Goal: Information Seeking & Learning: Learn about a topic

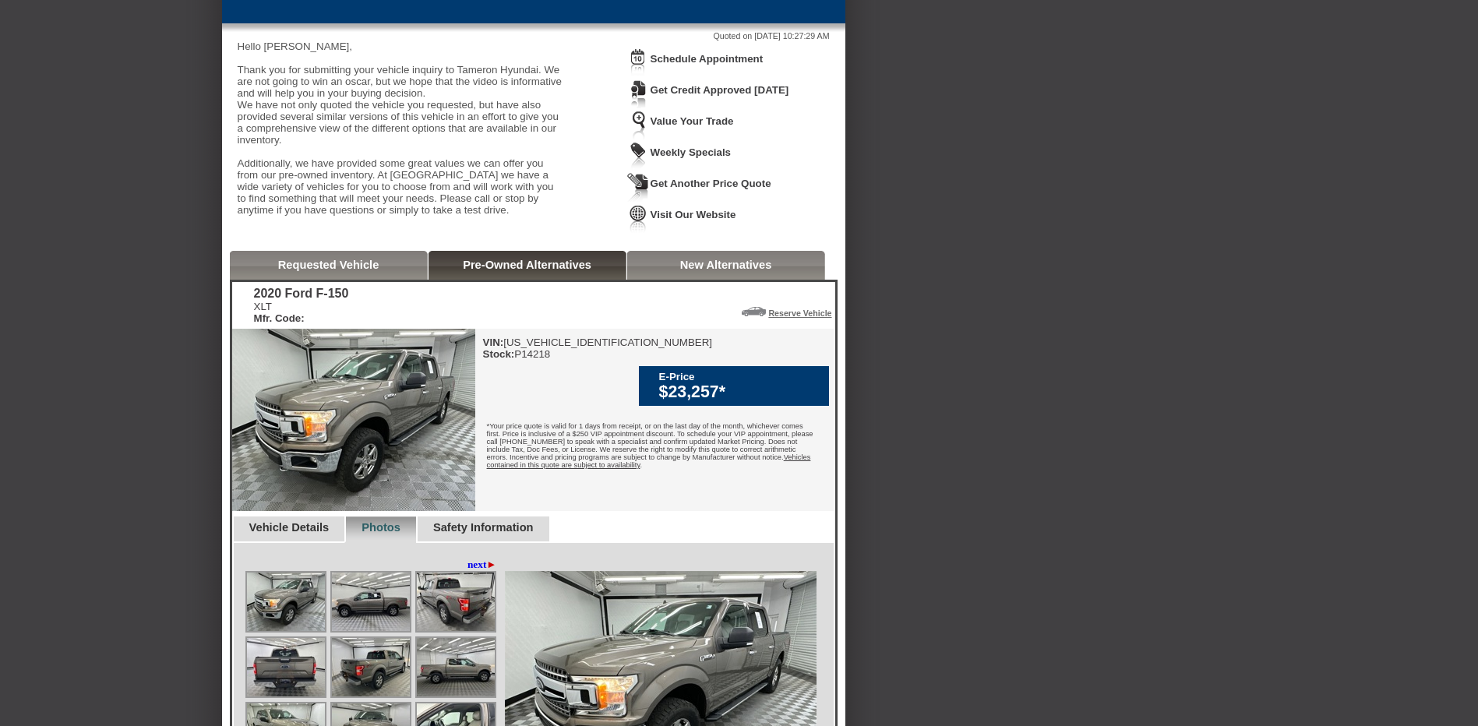
scroll to position [156, 0]
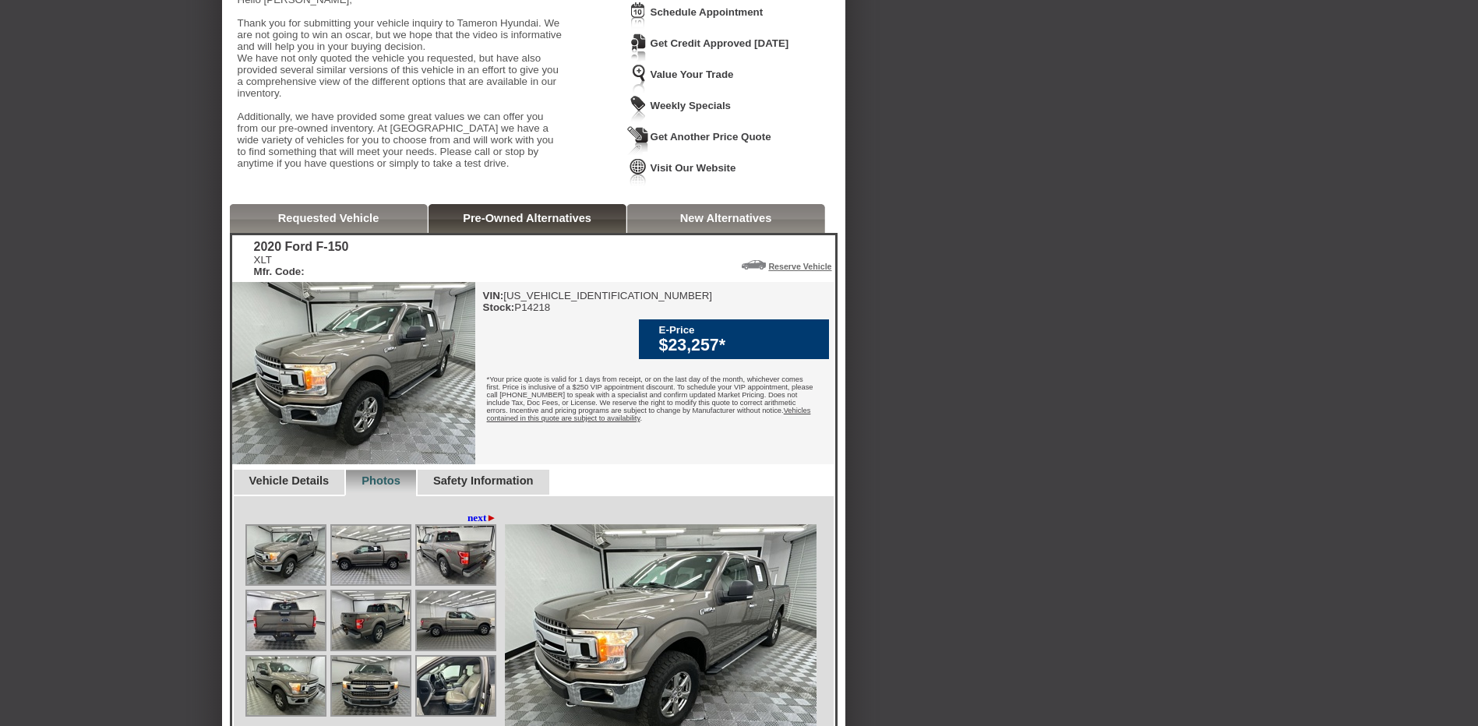
click at [553, 224] on link "Pre-Owned Alternatives" at bounding box center [527, 218] width 129 height 12
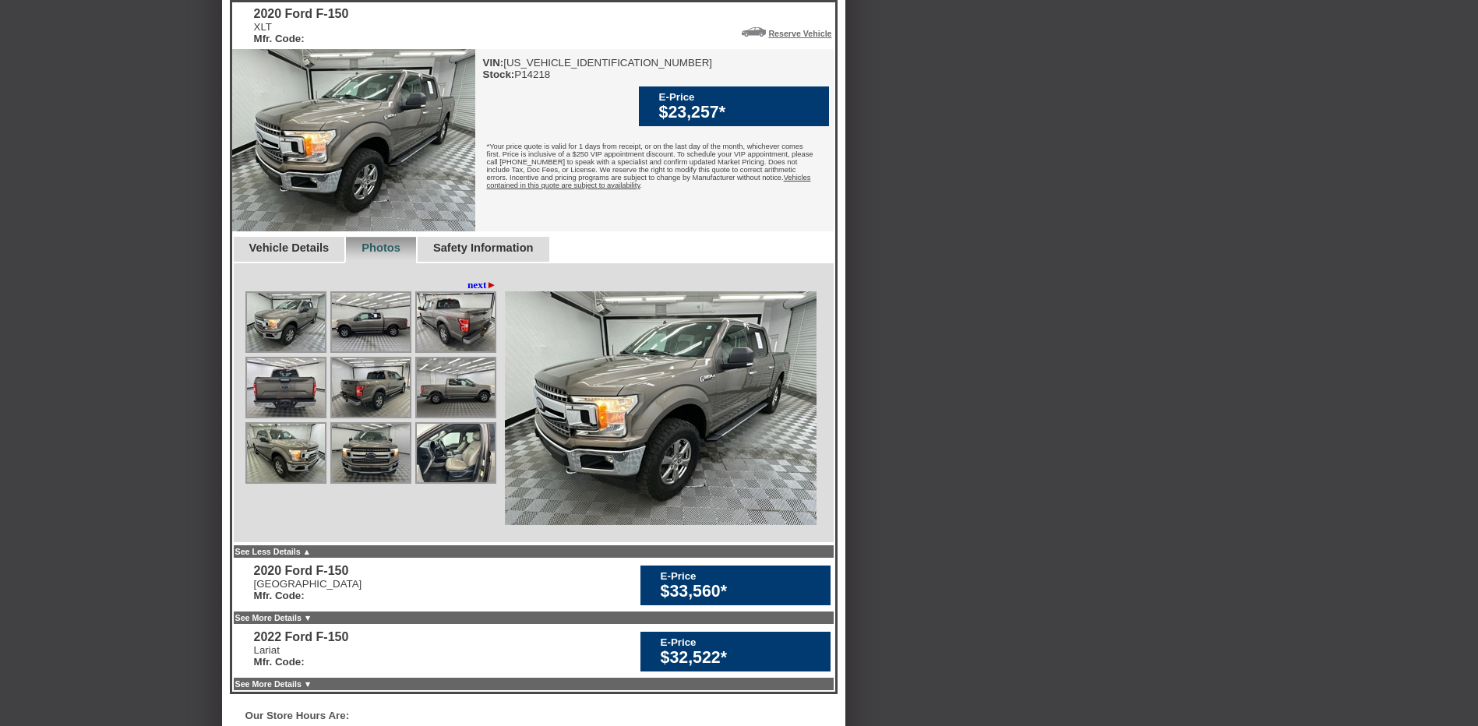
scroll to position [390, 0]
click at [336, 218] on img at bounding box center [353, 139] width 243 height 182
click at [304, 351] on img at bounding box center [286, 321] width 78 height 58
click at [368, 351] on img at bounding box center [371, 321] width 78 height 58
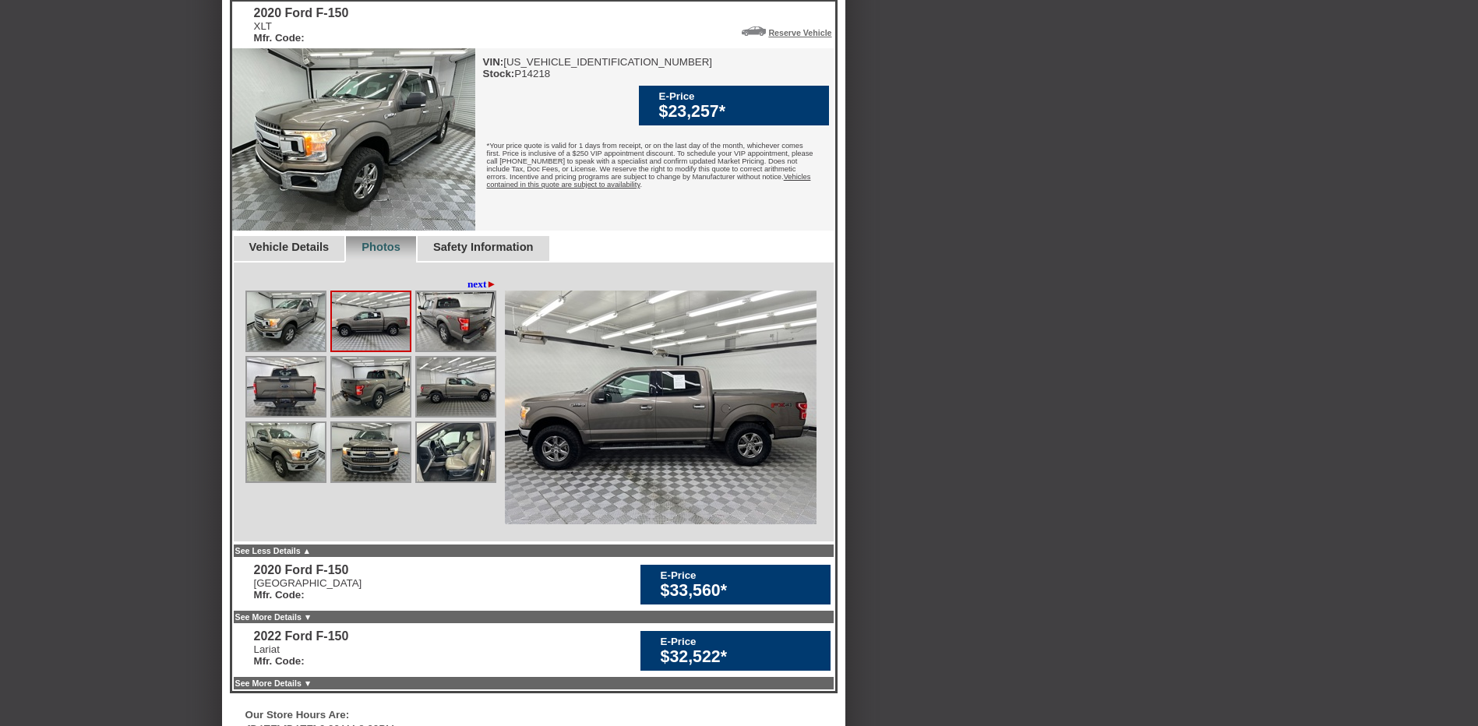
click at [469, 345] on img at bounding box center [456, 321] width 78 height 58
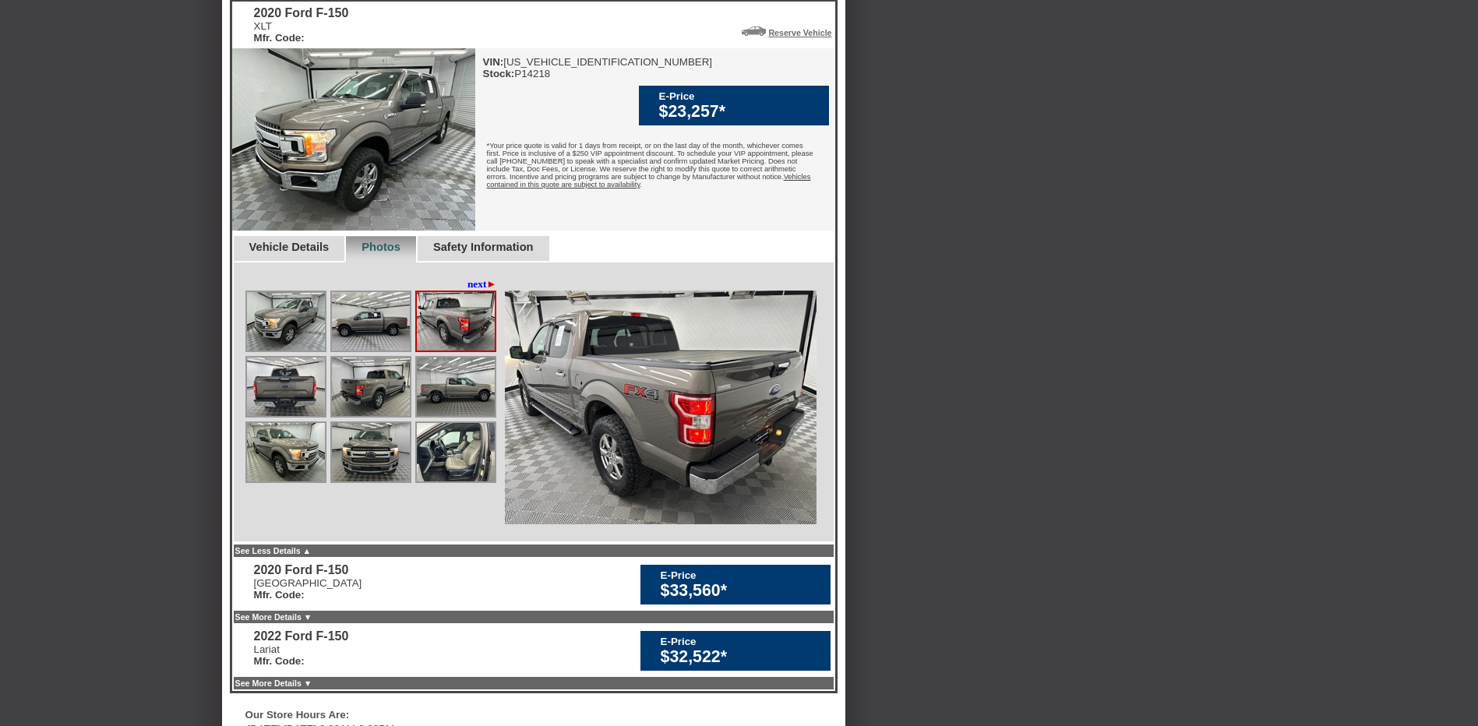
click at [454, 482] on img at bounding box center [456, 452] width 78 height 58
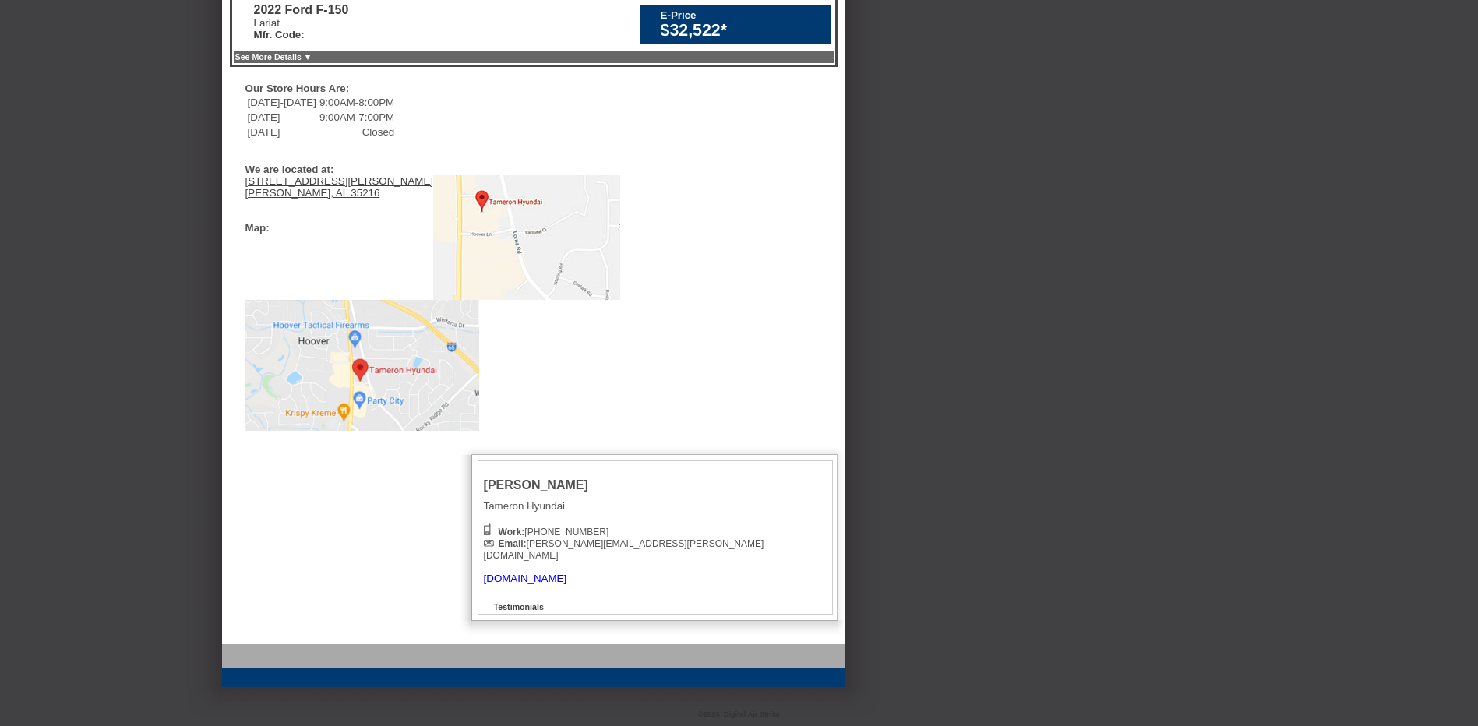
scroll to position [1040, 0]
click at [567, 577] on link "[DOMAIN_NAME]" at bounding box center [525, 579] width 83 height 12
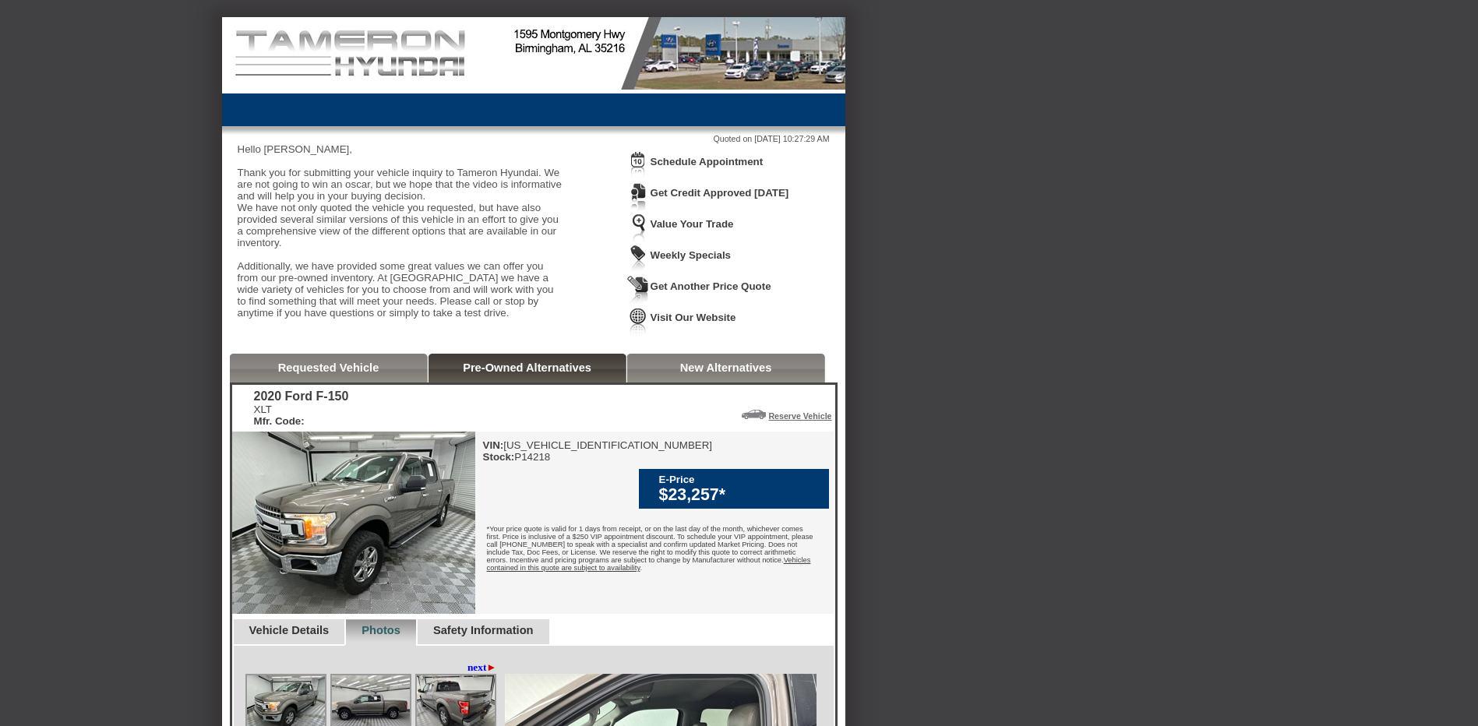
scroll to position [0, 0]
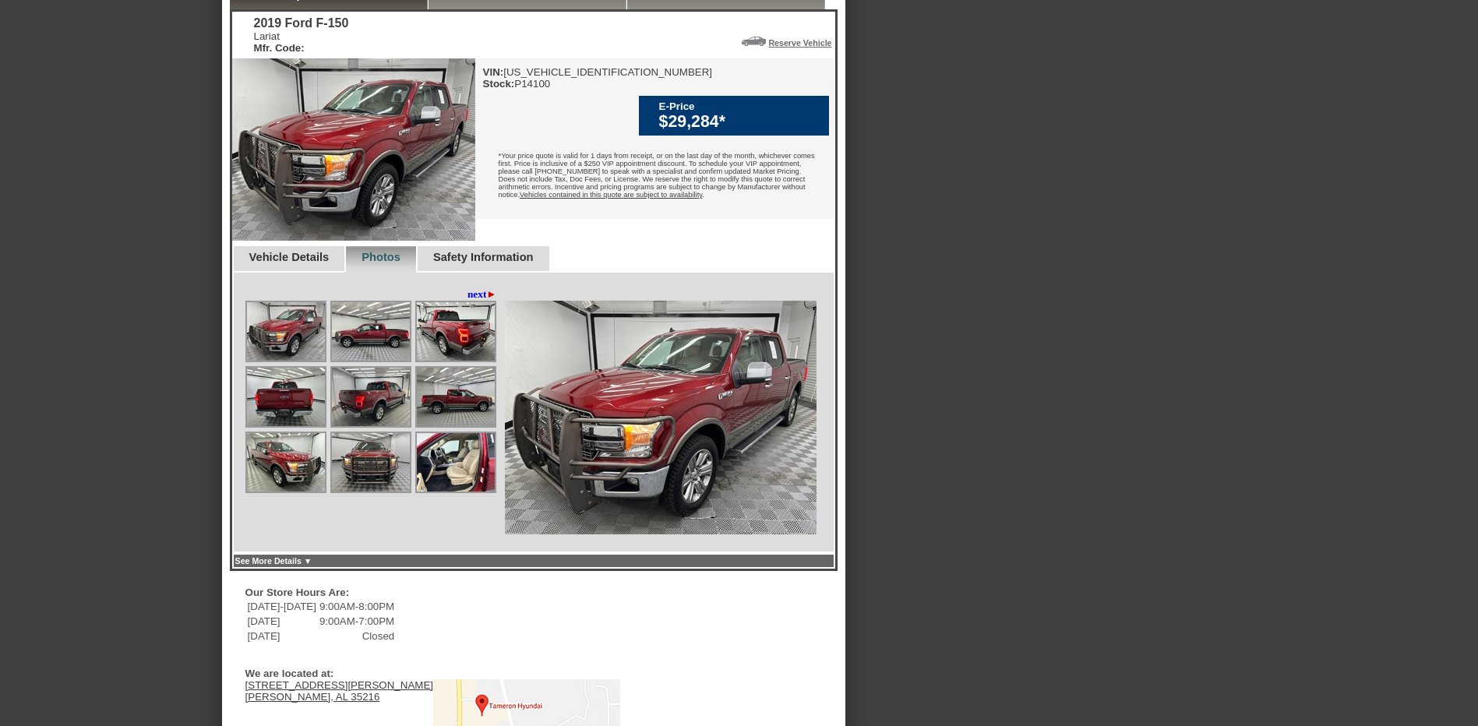
scroll to position [390, 0]
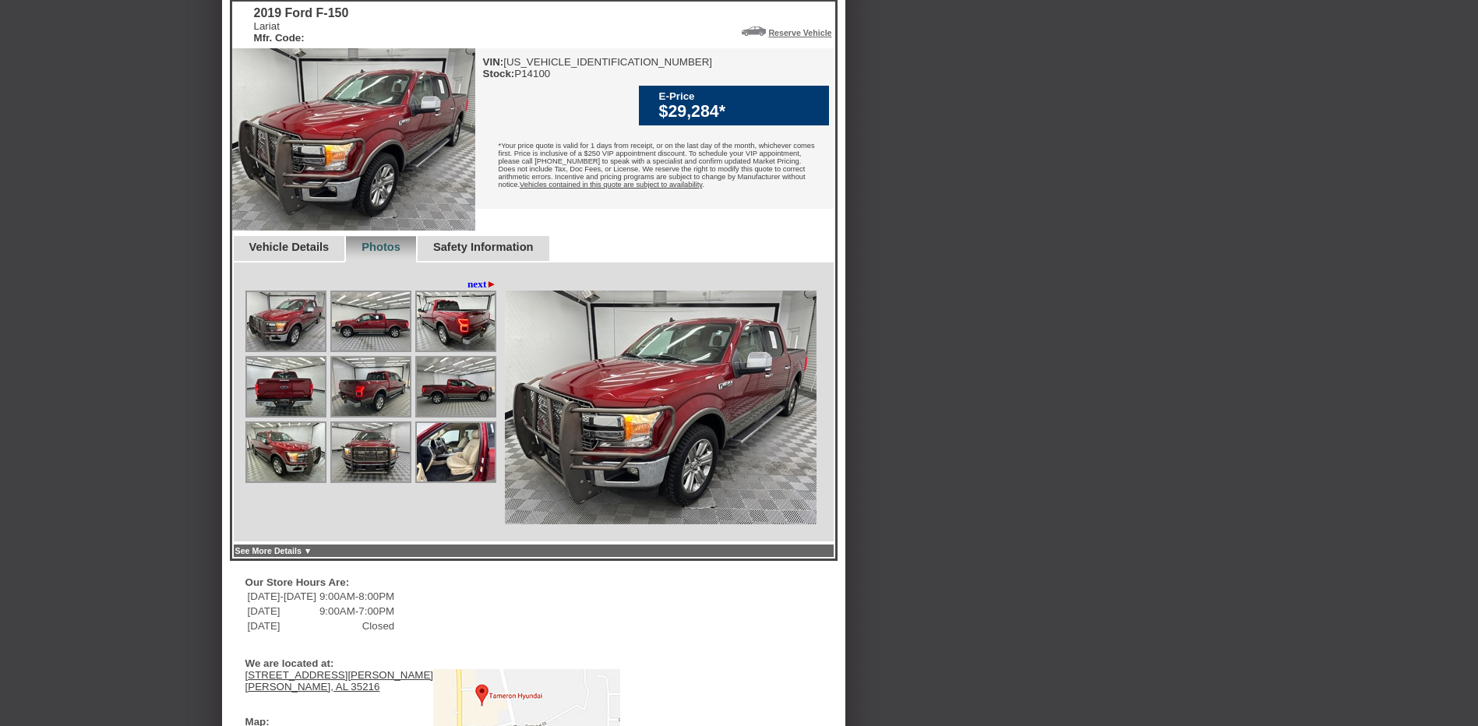
click at [463, 482] on img at bounding box center [456, 452] width 78 height 58
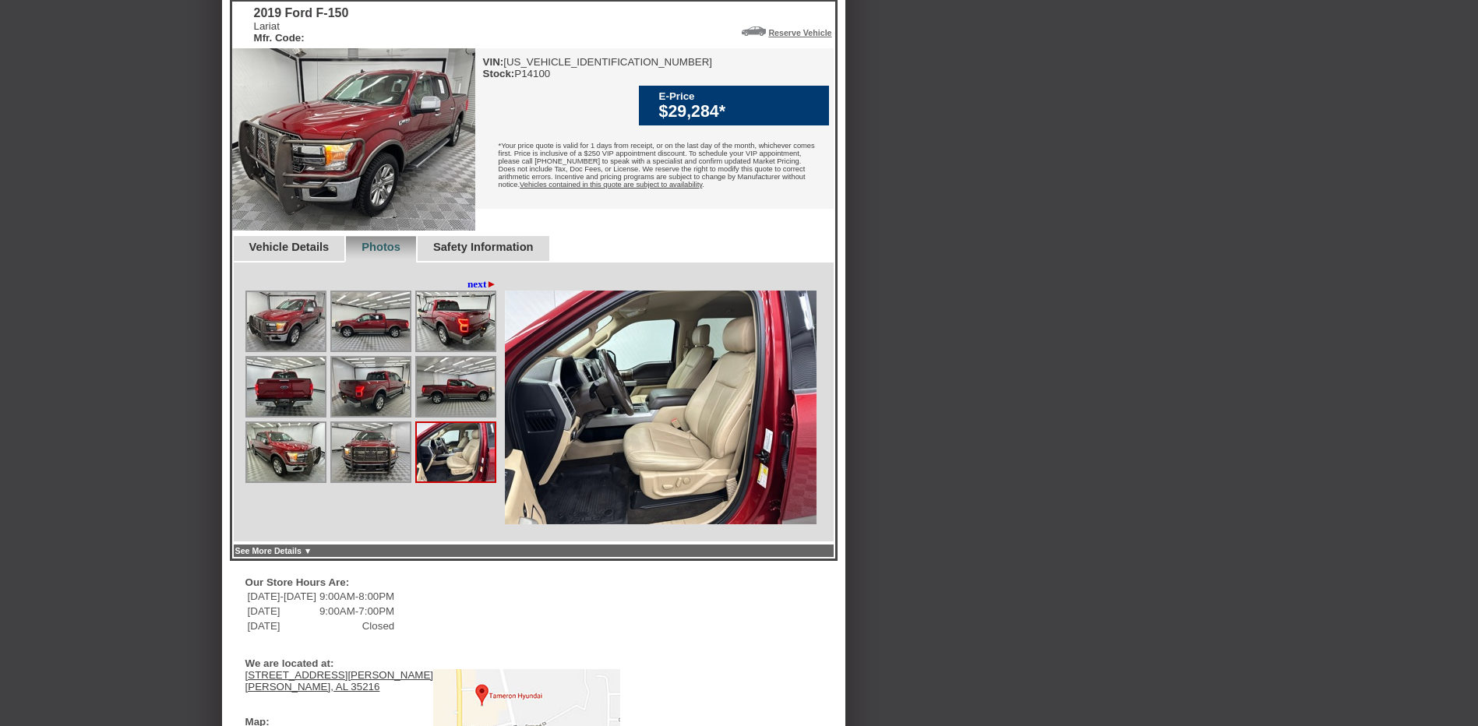
click at [447, 482] on img at bounding box center [456, 452] width 78 height 58
click at [438, 482] on img at bounding box center [456, 452] width 78 height 58
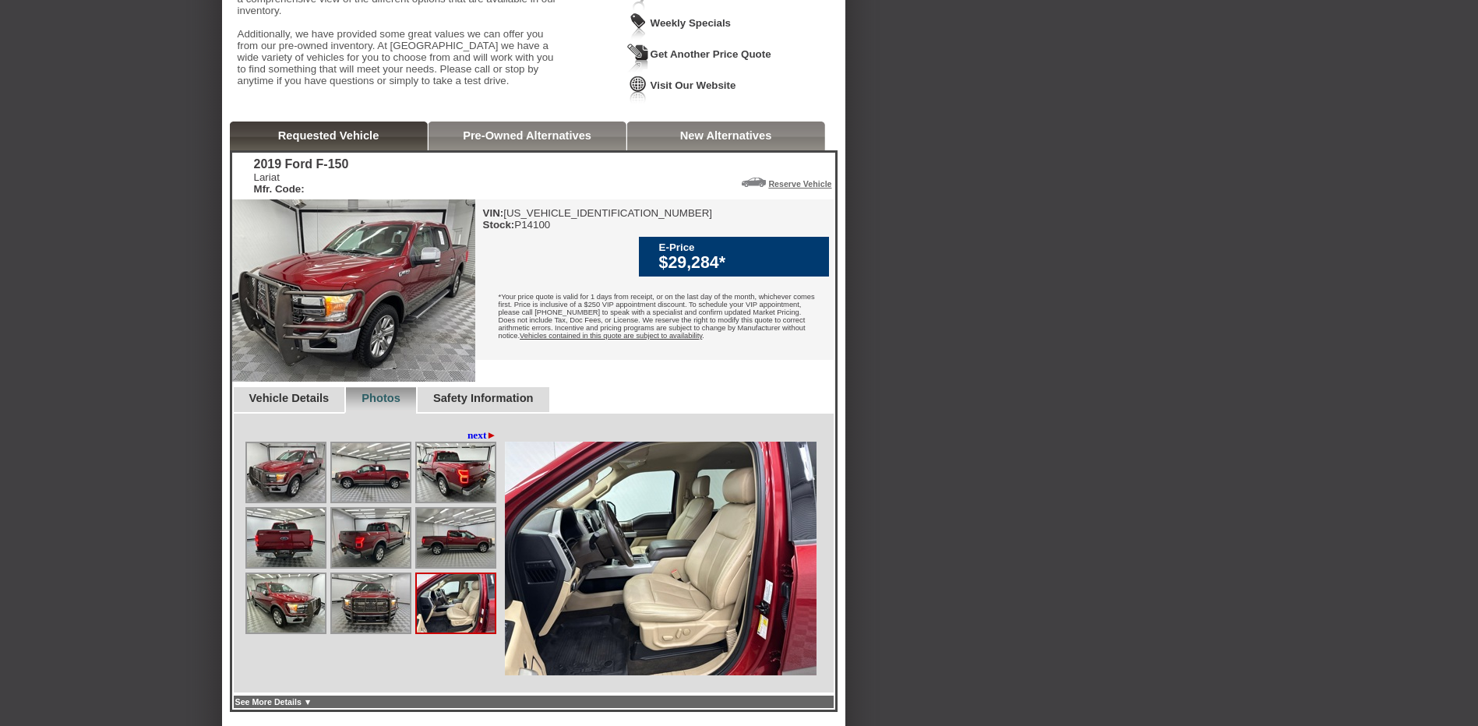
scroll to position [205, 0]
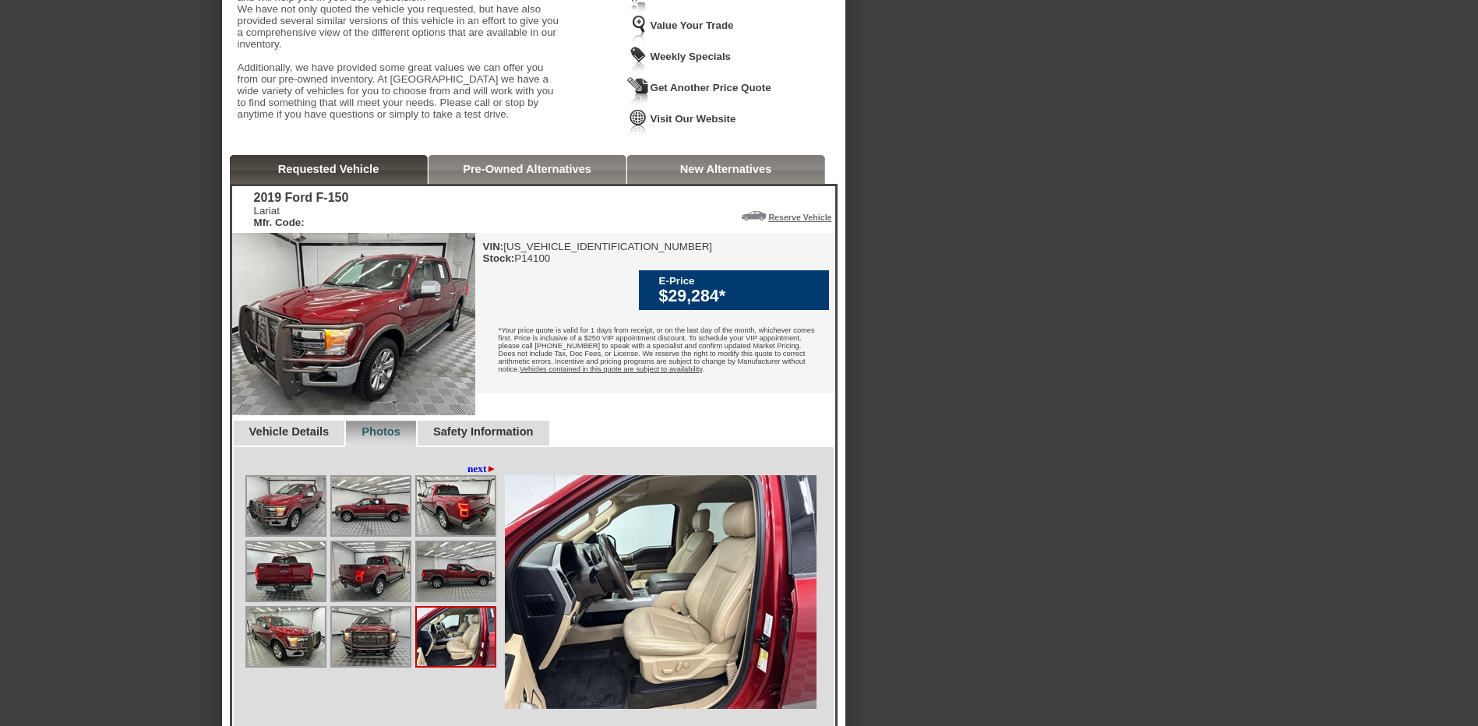
click at [401, 323] on img at bounding box center [353, 324] width 243 height 182
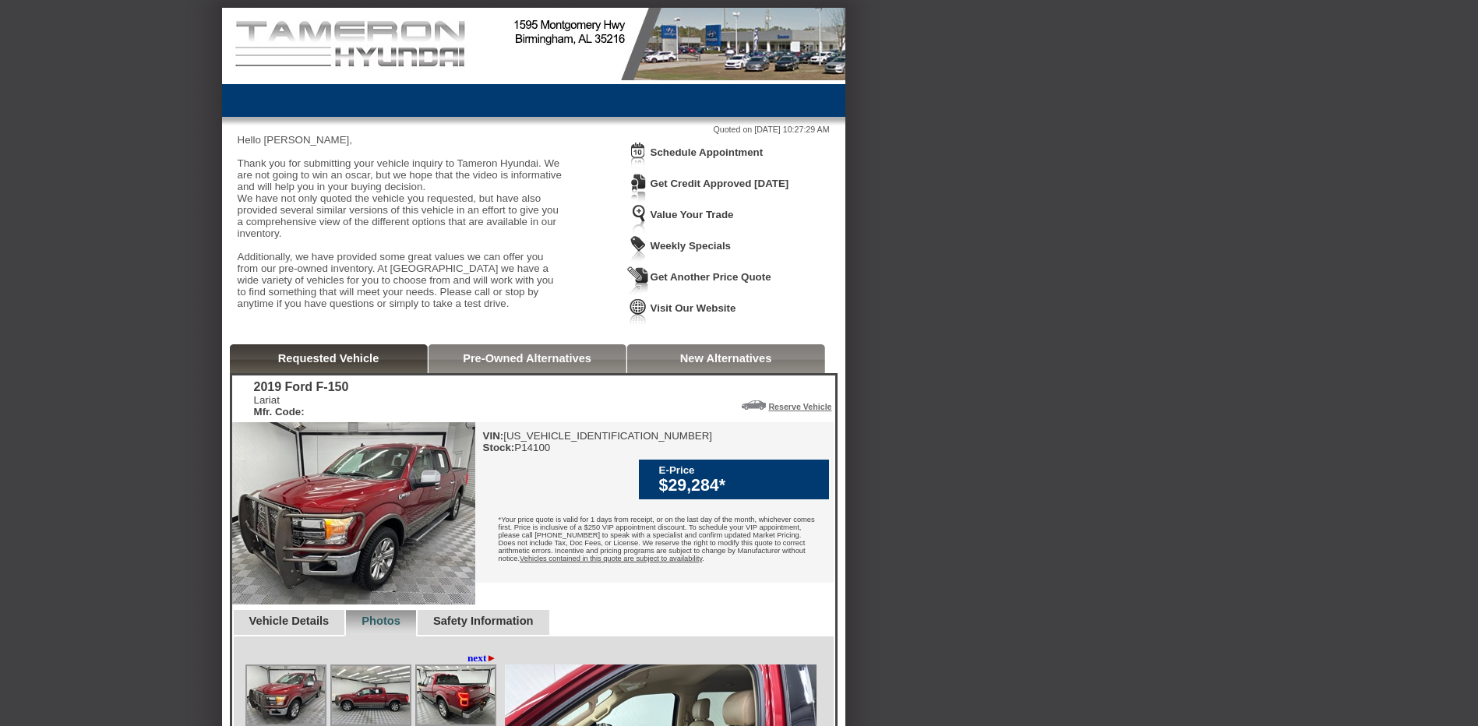
scroll to position [0, 0]
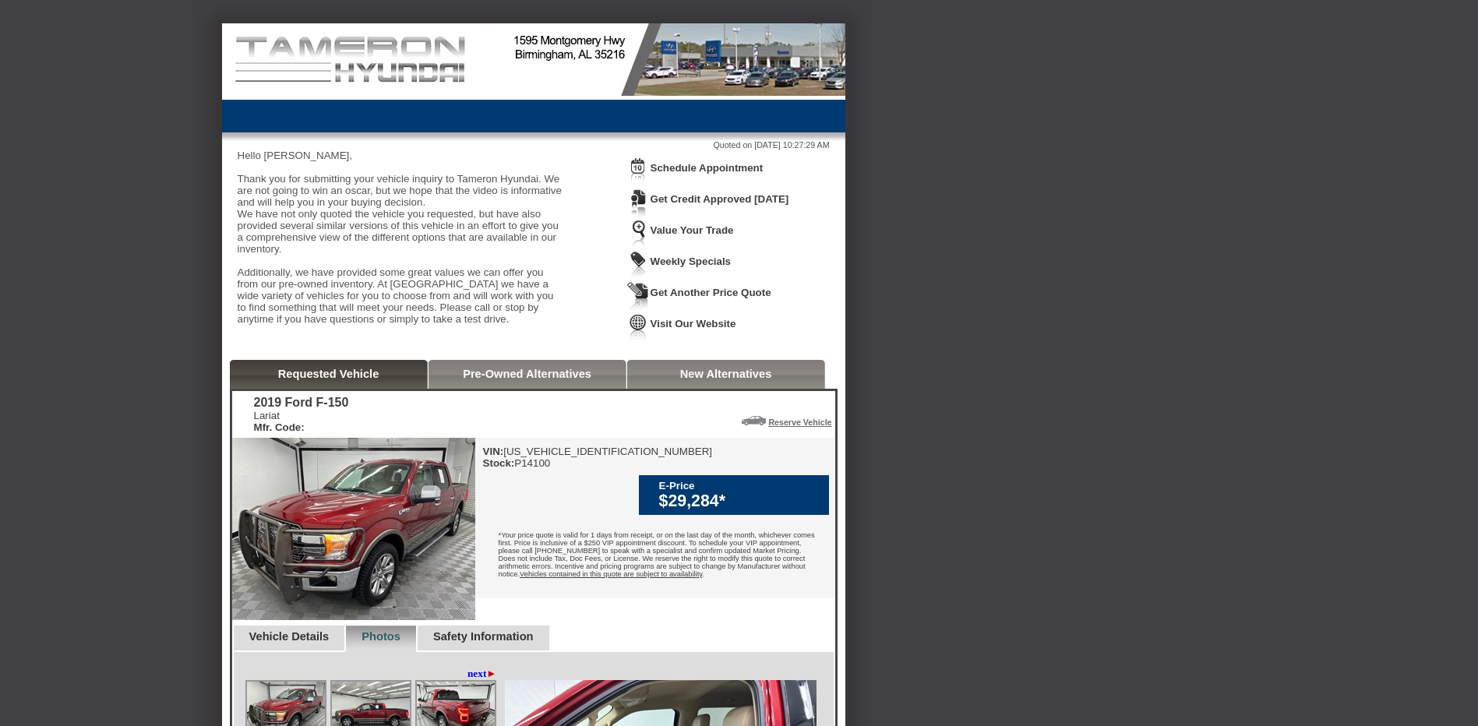
click at [496, 380] on link "Pre-Owned Alternatives" at bounding box center [527, 374] width 129 height 12
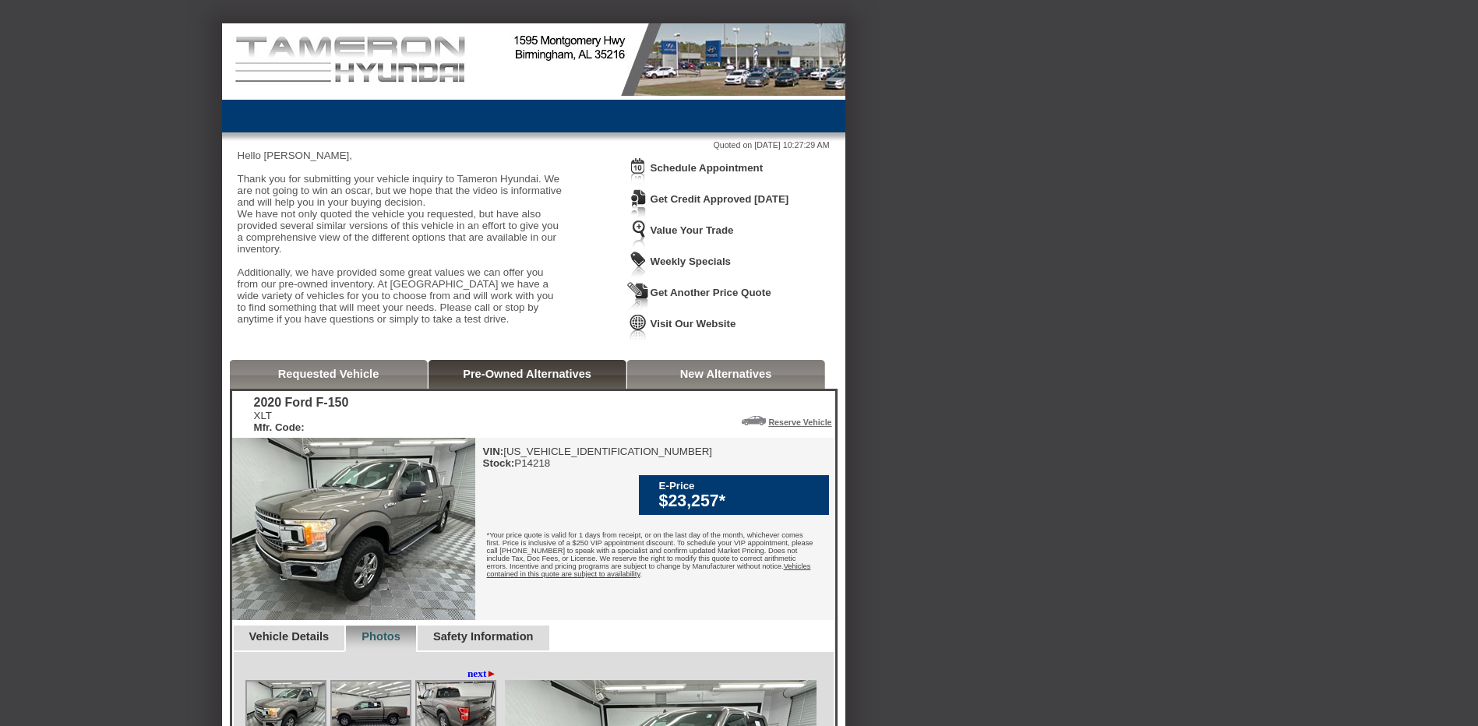
click at [523, 380] on link "Pre-Owned Alternatives" at bounding box center [527, 374] width 129 height 12
click at [526, 380] on link "Pre-Owned Alternatives" at bounding box center [527, 374] width 129 height 12
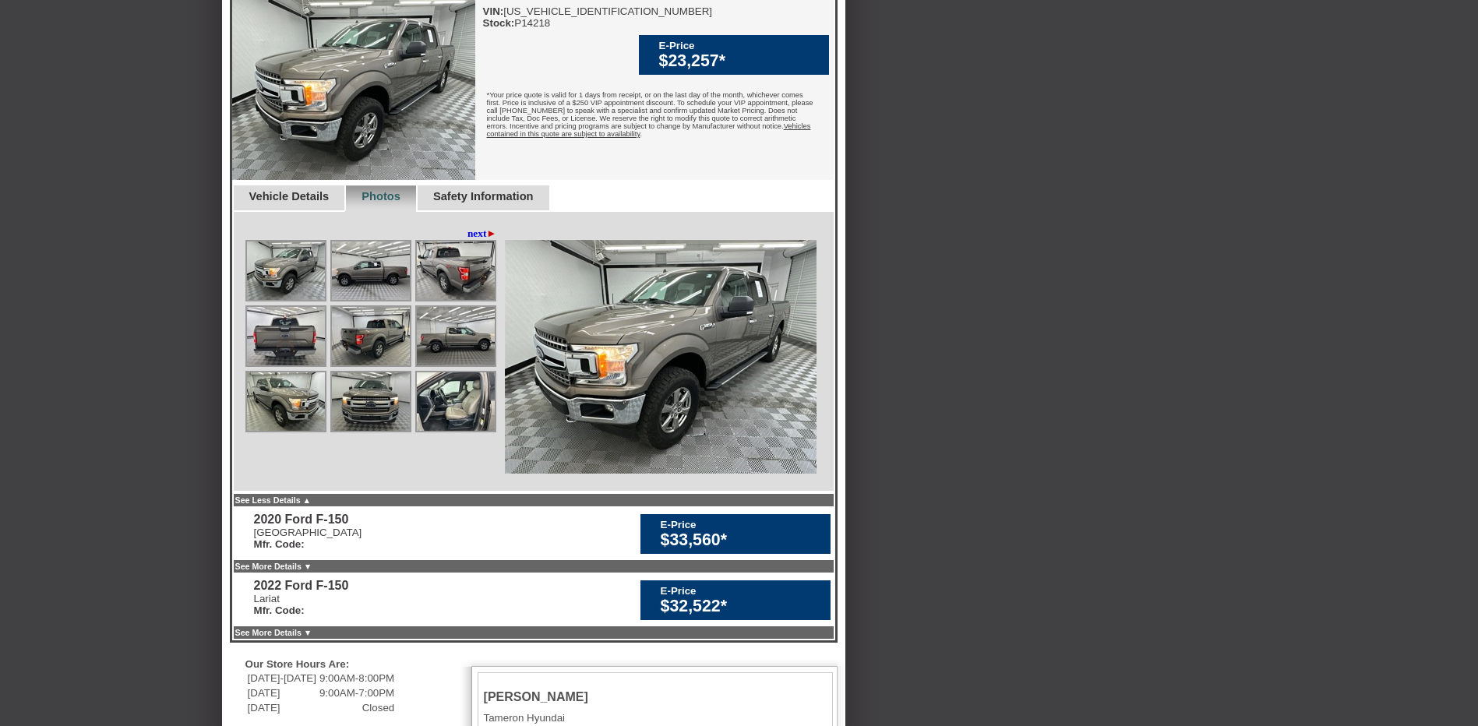
scroll to position [468, 0]
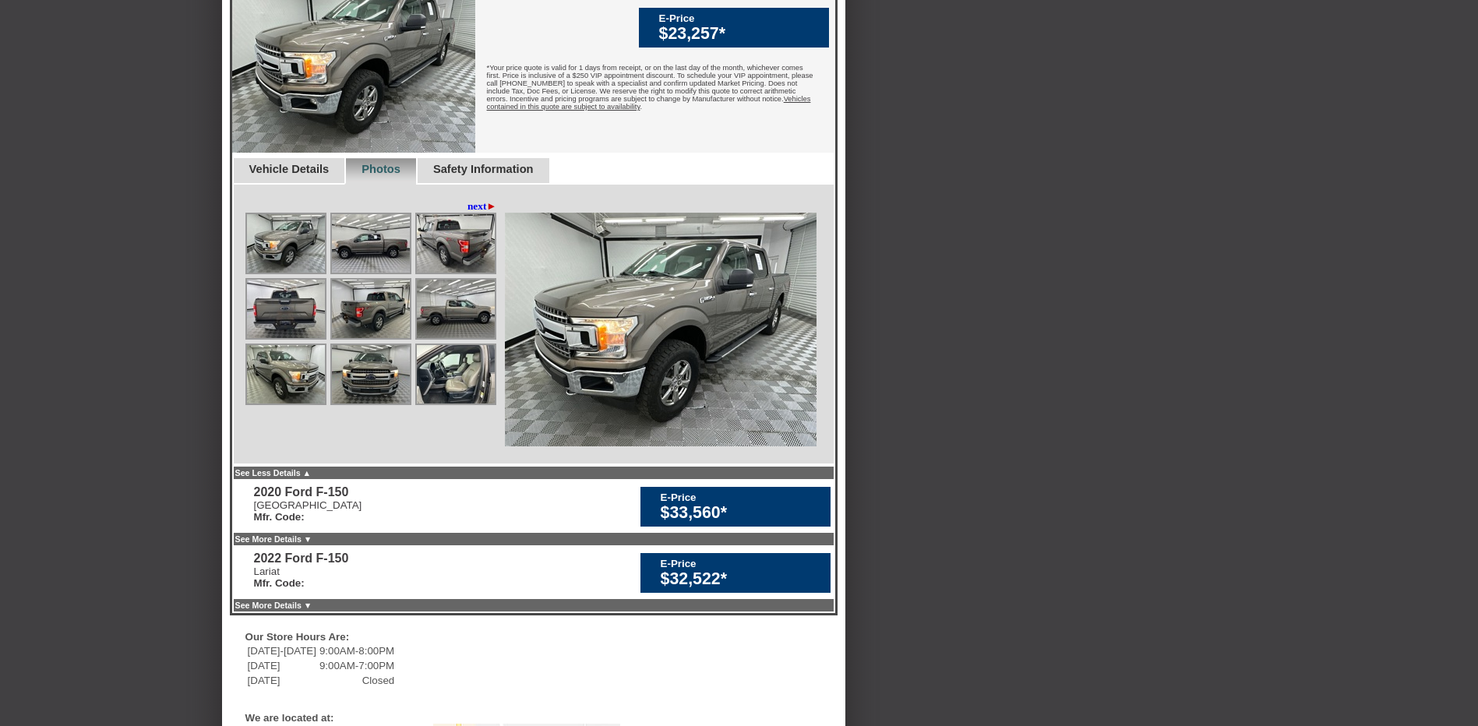
click at [466, 404] on img at bounding box center [456, 374] width 78 height 58
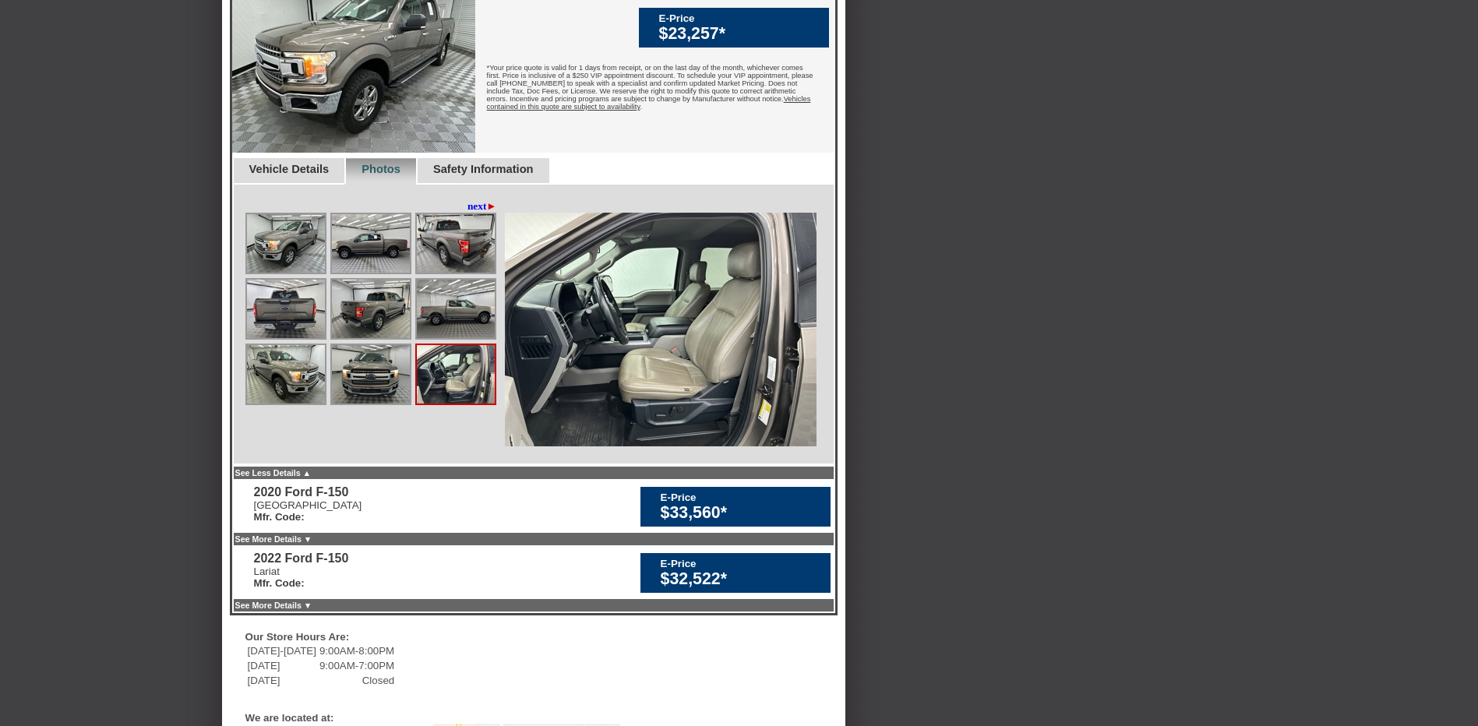
click at [466, 404] on img at bounding box center [456, 374] width 78 height 58
click at [471, 213] on link "next ►" at bounding box center [483, 206] width 30 height 12
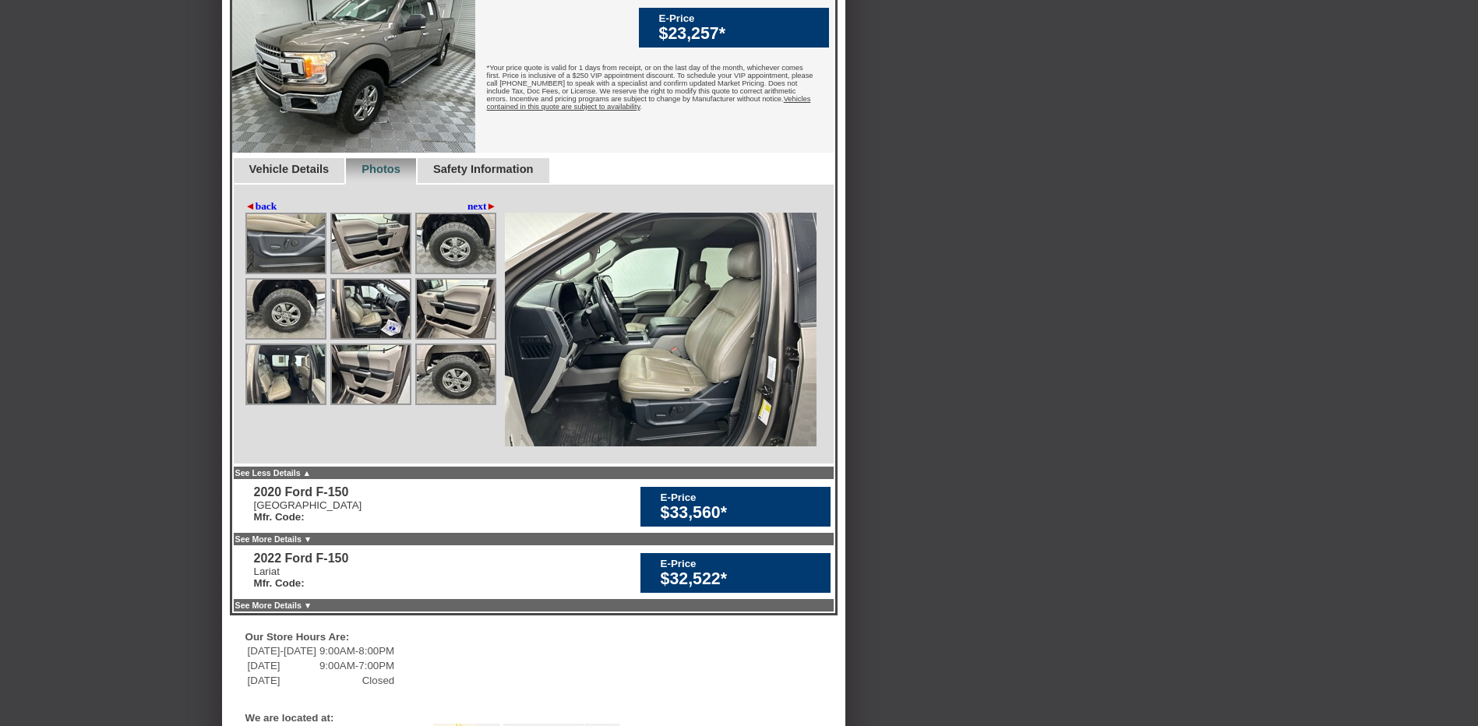
click at [300, 273] on img at bounding box center [286, 243] width 78 height 58
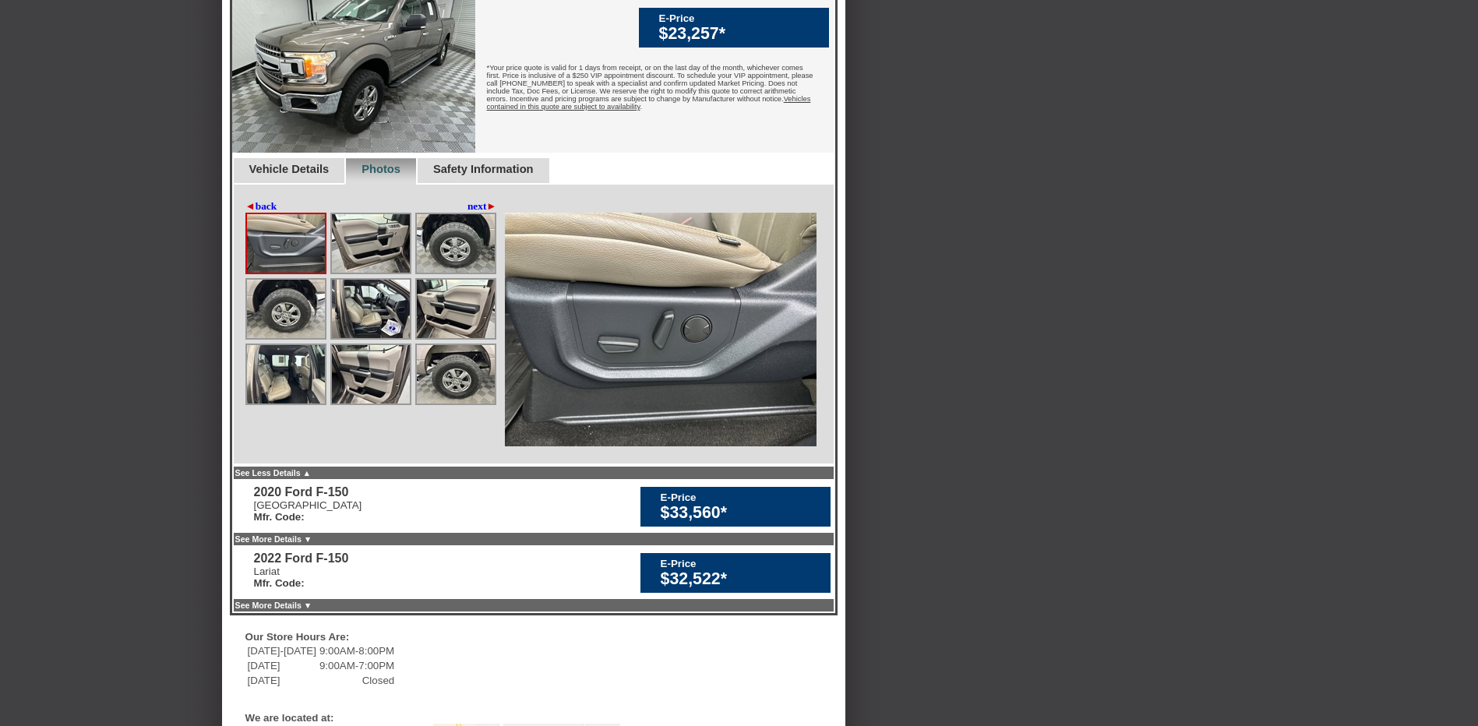
click at [365, 338] on img at bounding box center [371, 309] width 78 height 58
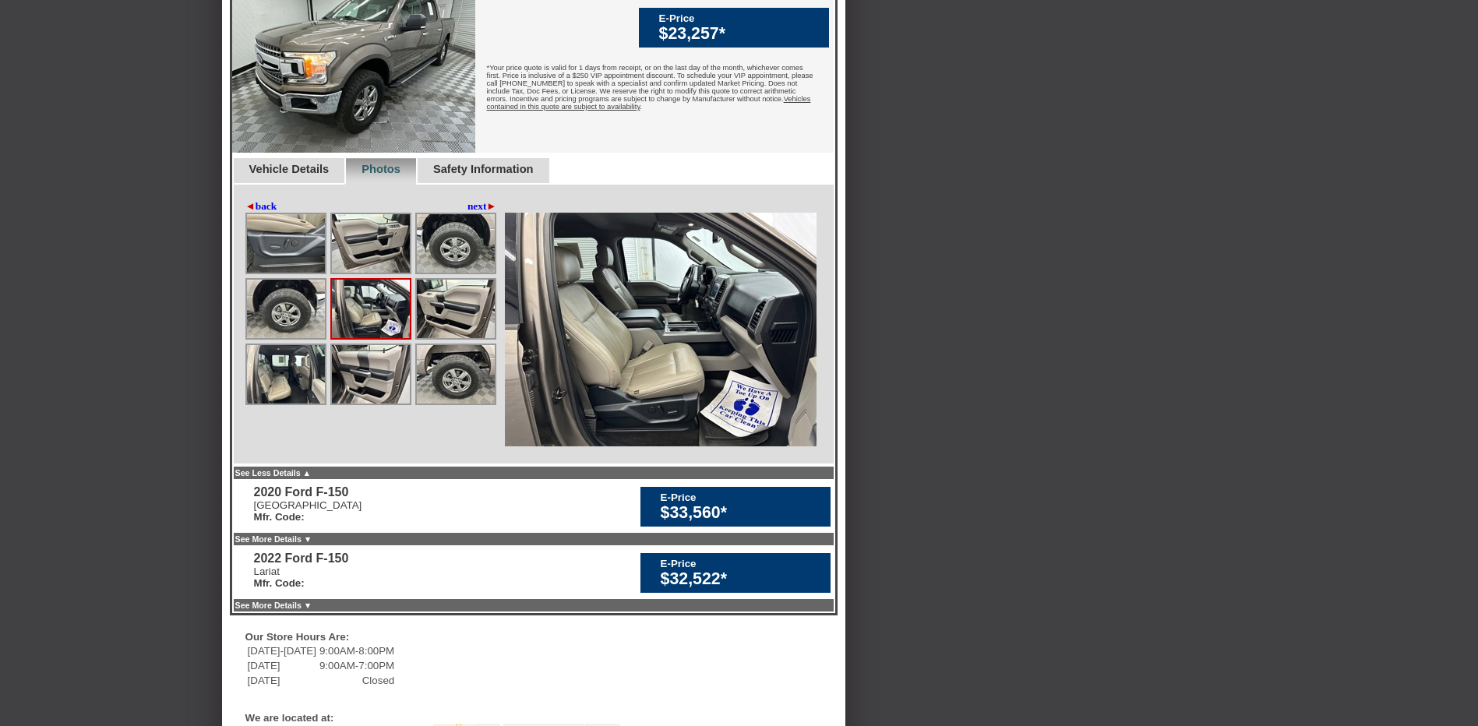
click at [365, 338] on img at bounding box center [371, 309] width 78 height 58
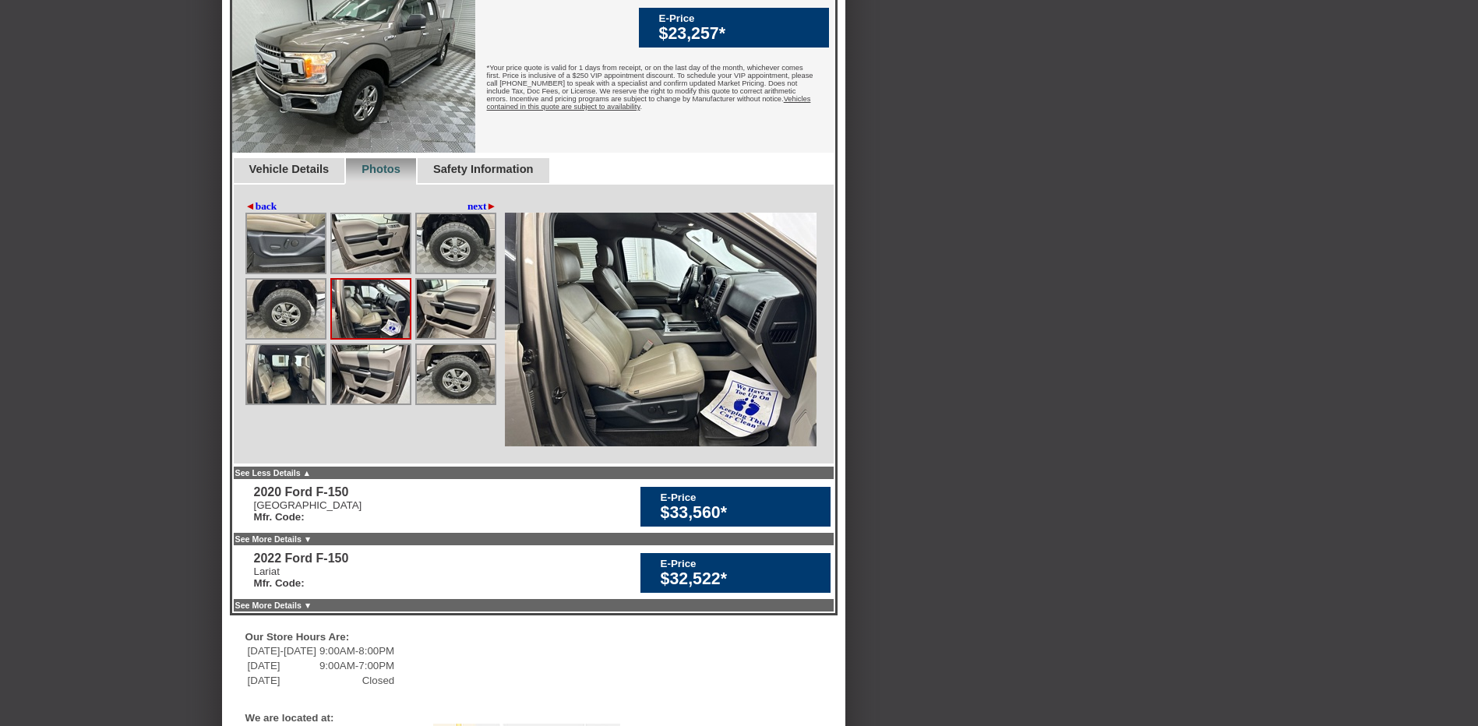
click at [365, 338] on img at bounding box center [371, 309] width 78 height 58
click at [367, 338] on img at bounding box center [371, 309] width 78 height 58
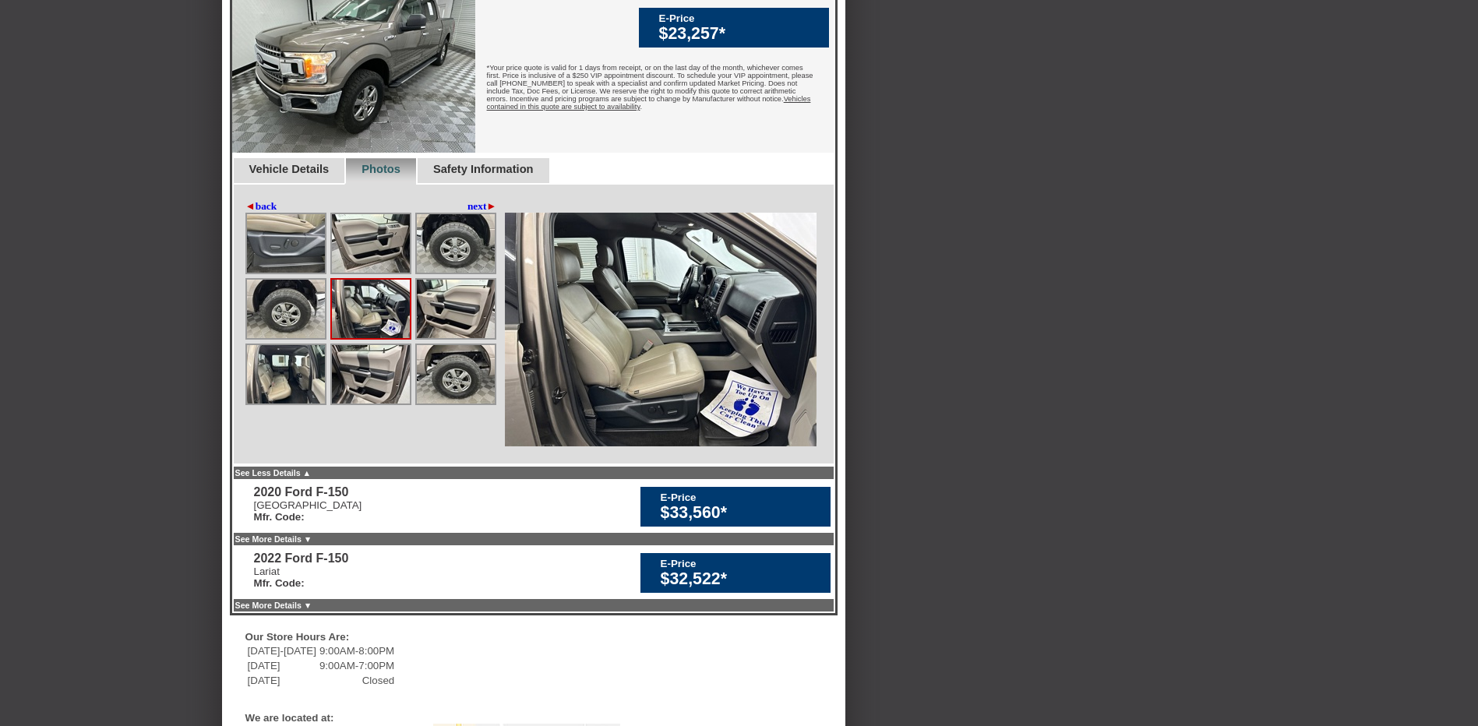
click at [372, 338] on img at bounding box center [371, 309] width 78 height 58
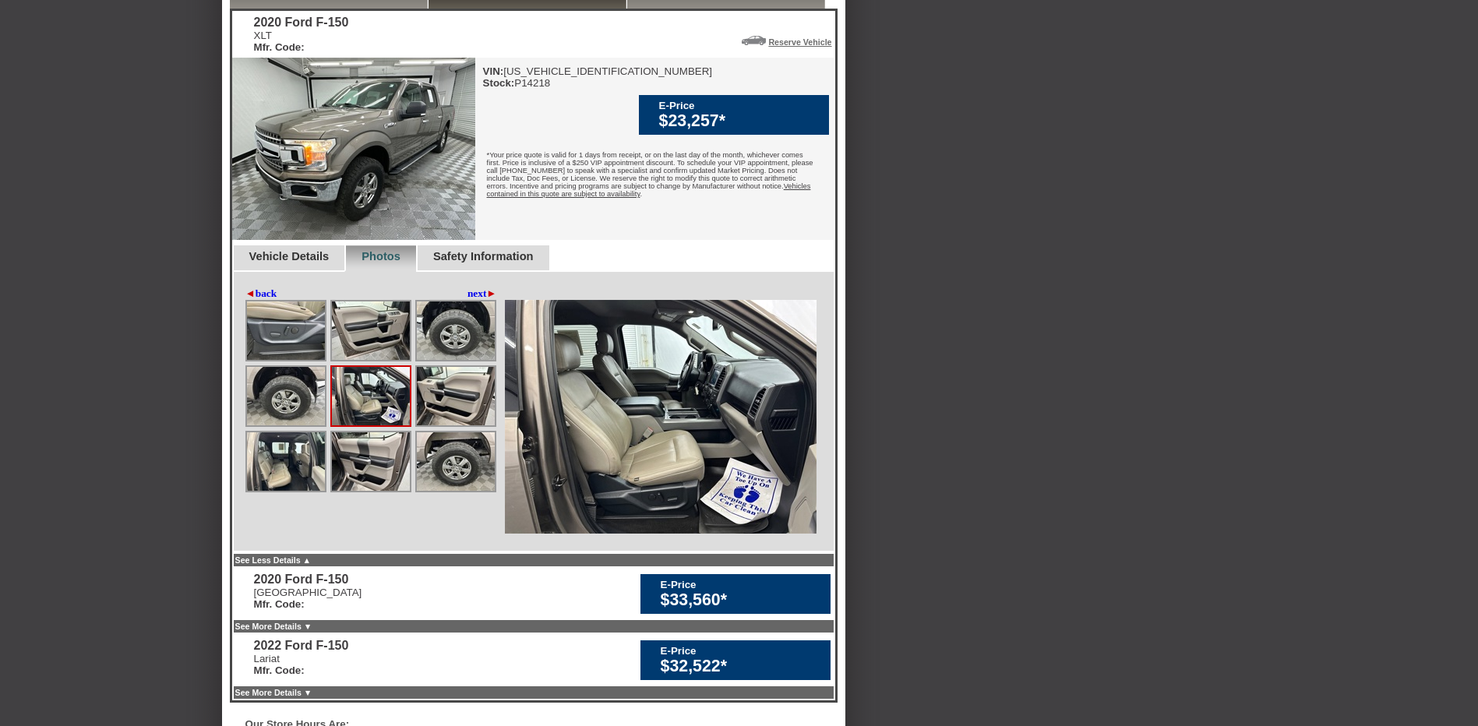
scroll to position [390, 0]
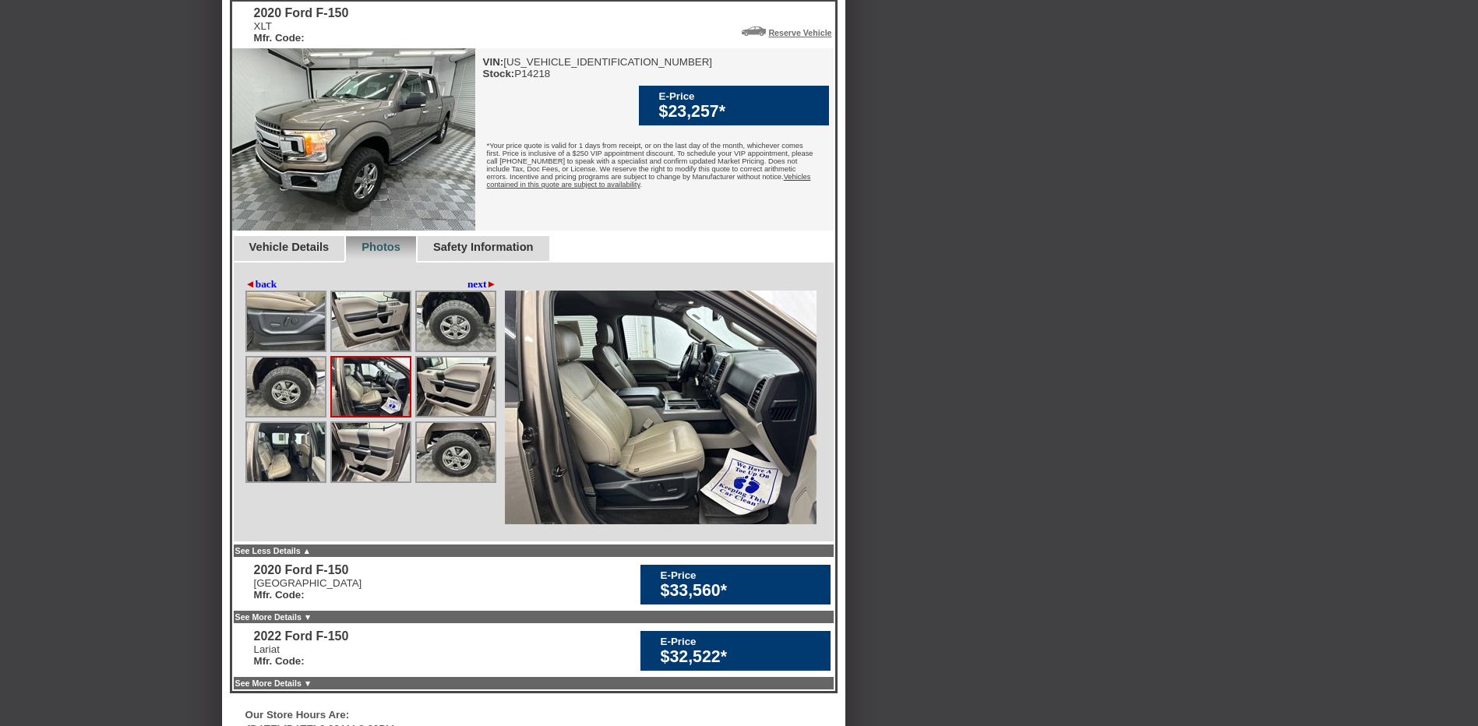
click at [480, 253] on link "Safety Information" at bounding box center [483, 247] width 101 height 12
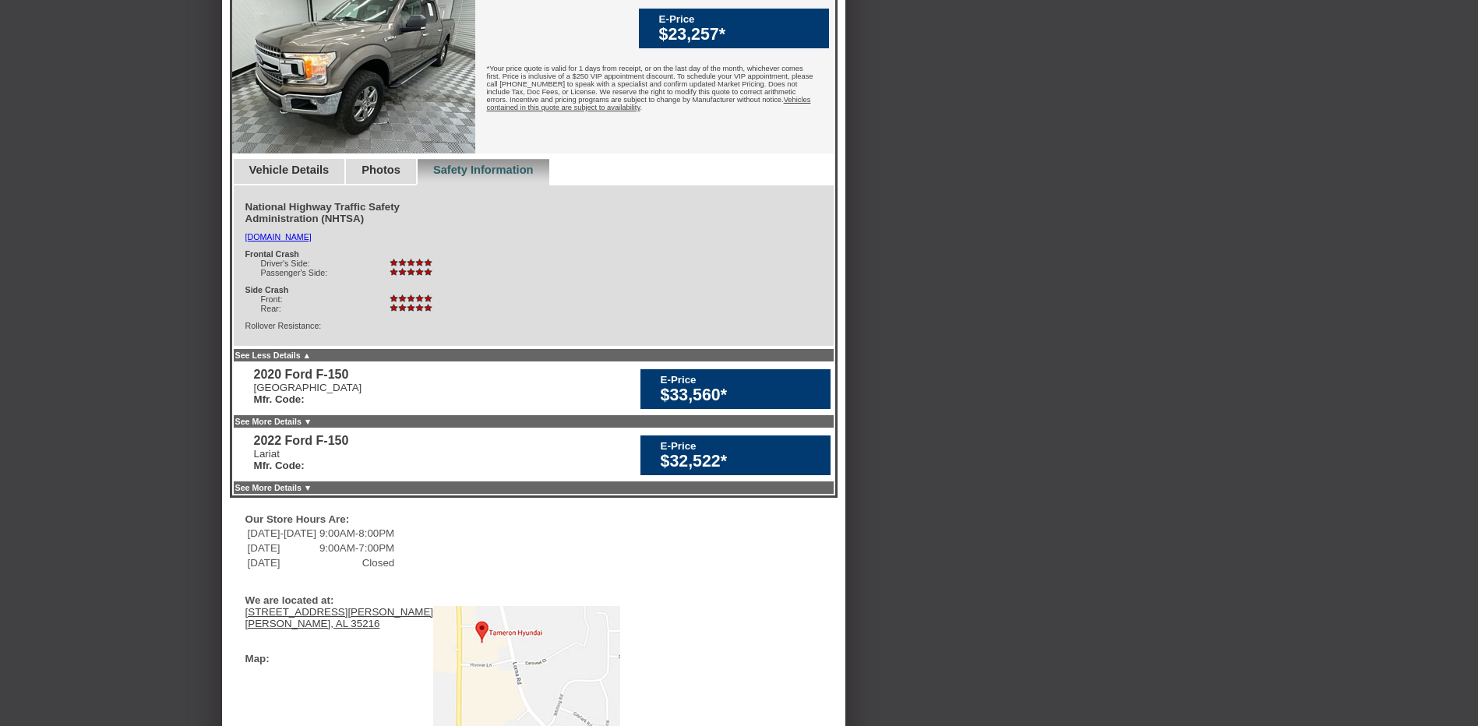
scroll to position [545, 0]
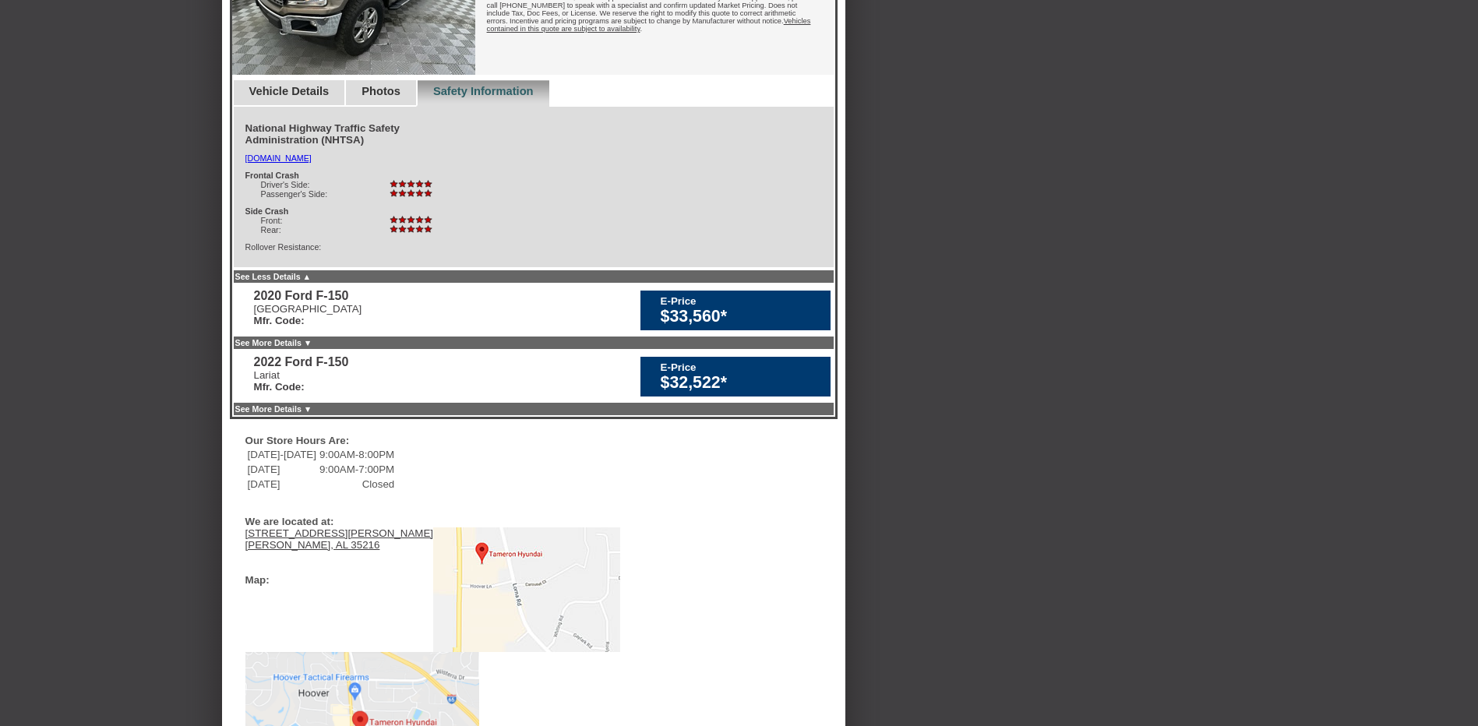
click at [288, 107] on div "Vehicle Details" at bounding box center [288, 93] width 113 height 26
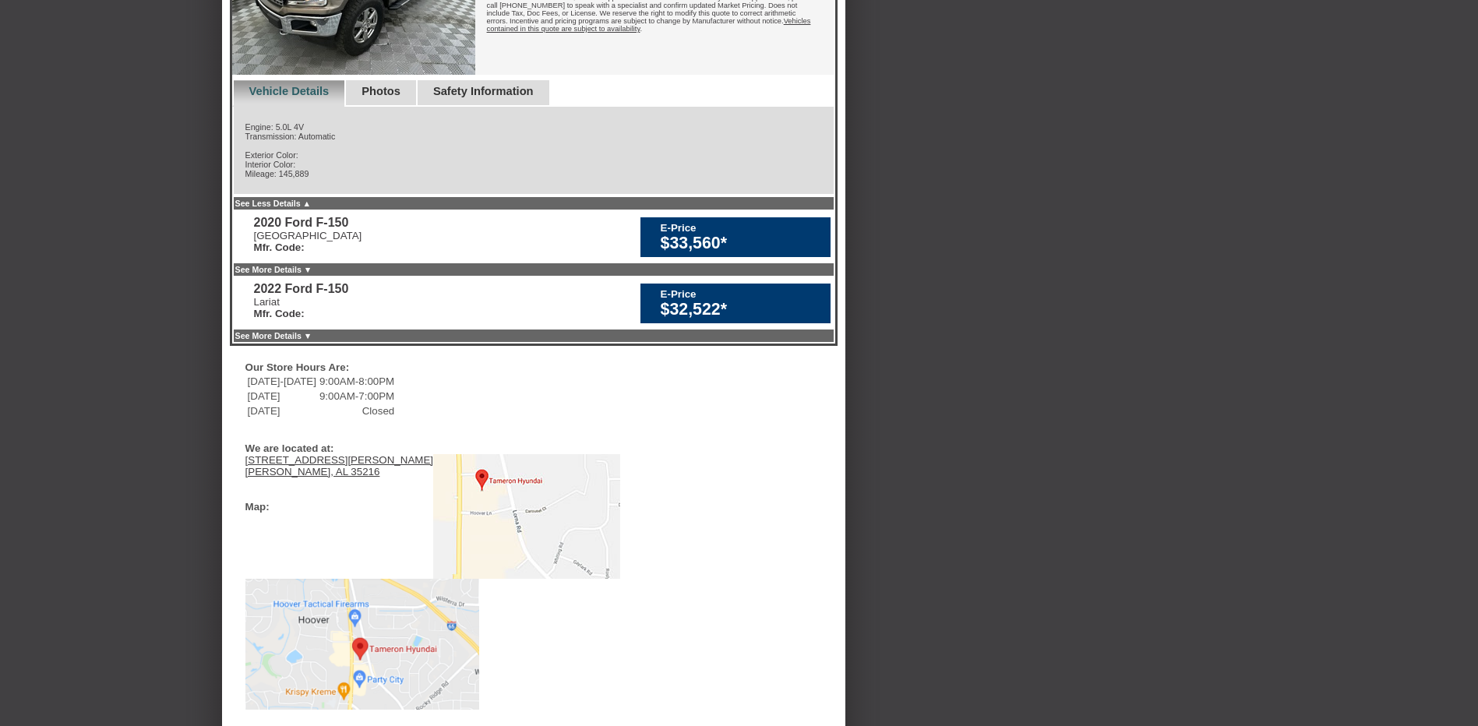
click at [401, 97] on link "Photos" at bounding box center [381, 91] width 39 height 12
